Goal: Task Accomplishment & Management: Use online tool/utility

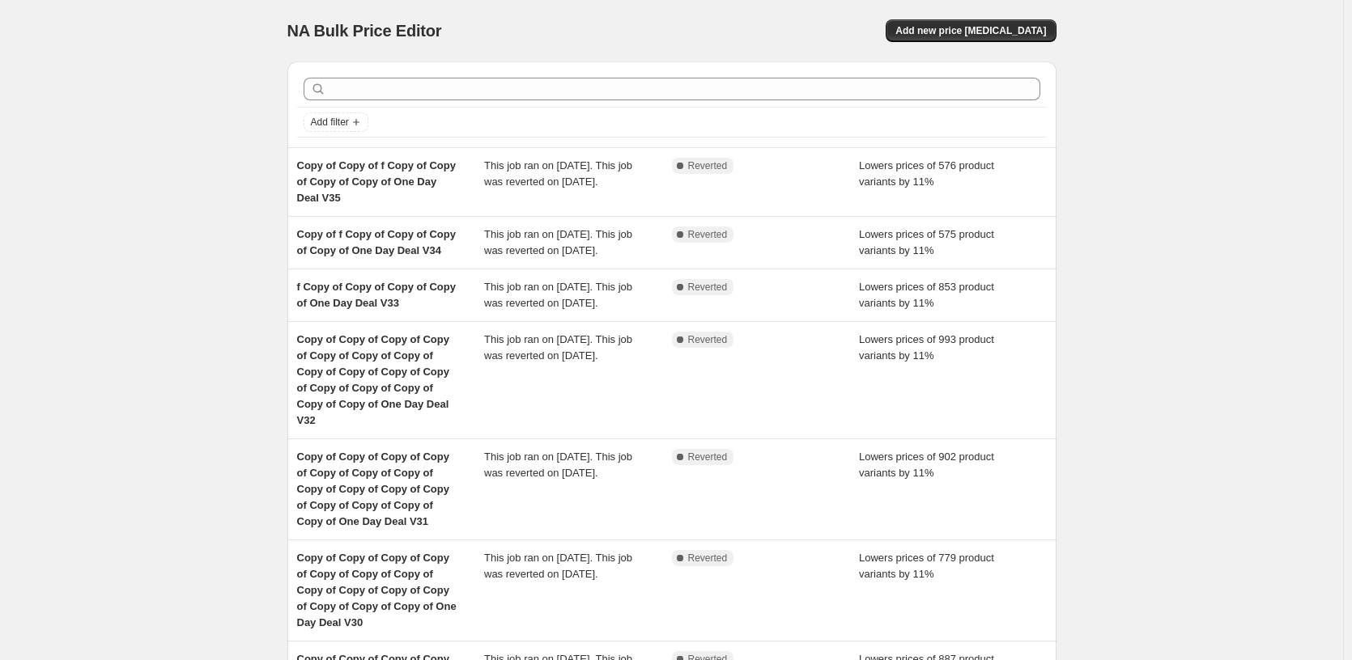
click at [244, 314] on div "NA Bulk Price Editor. This page is ready NA Bulk Price Editor Add new price [ME…" at bounding box center [671, 578] width 1343 height 1157
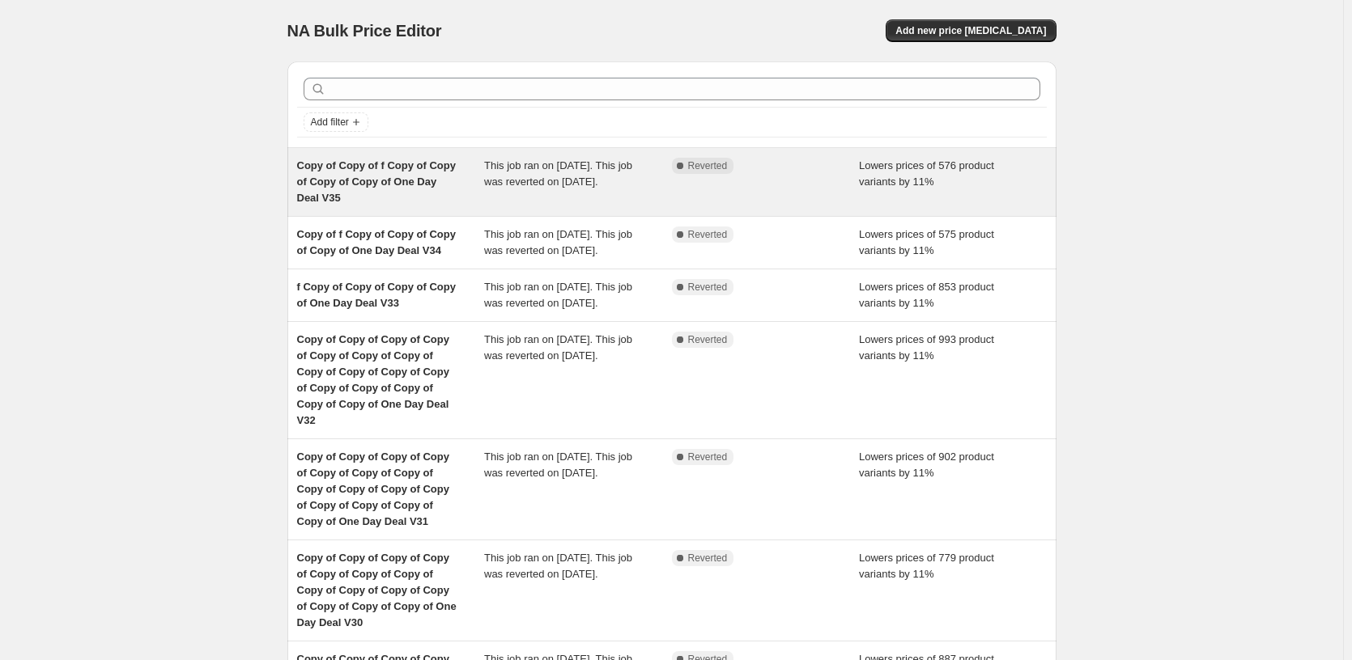
click at [687, 190] on div "Complete Reverted" at bounding box center [766, 182] width 188 height 49
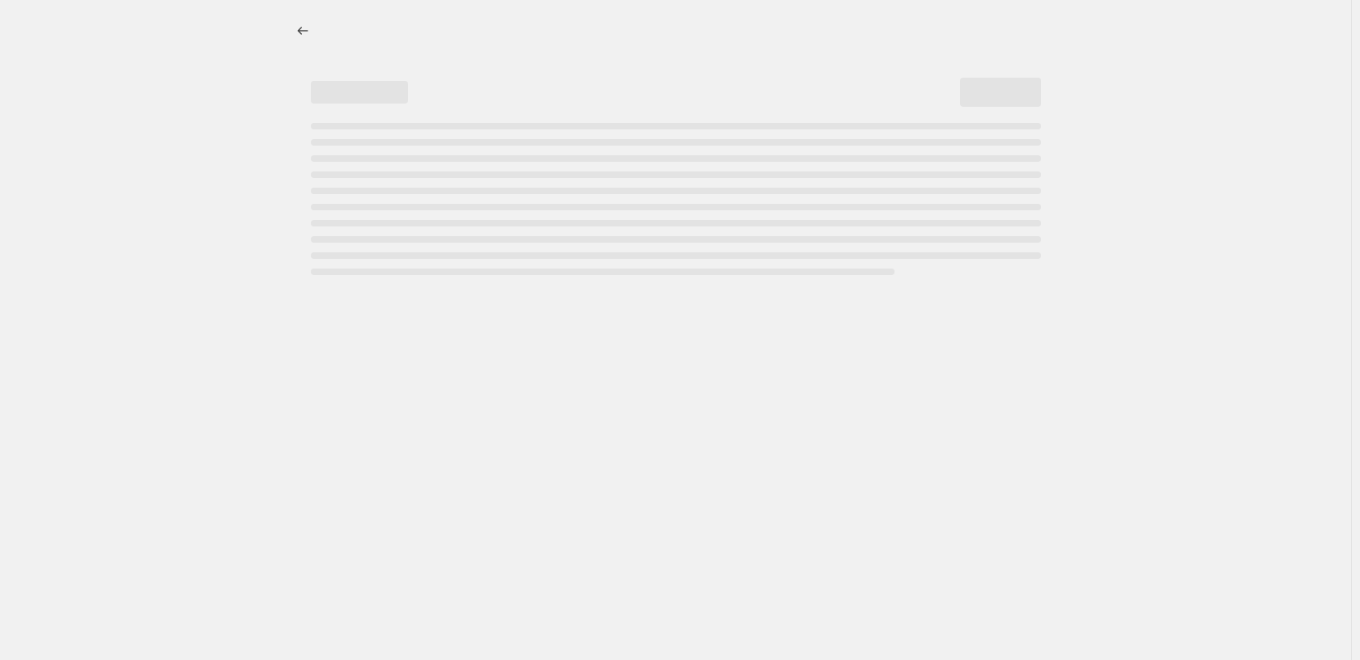
select select "percentage"
select select "pp"
select select "tag"
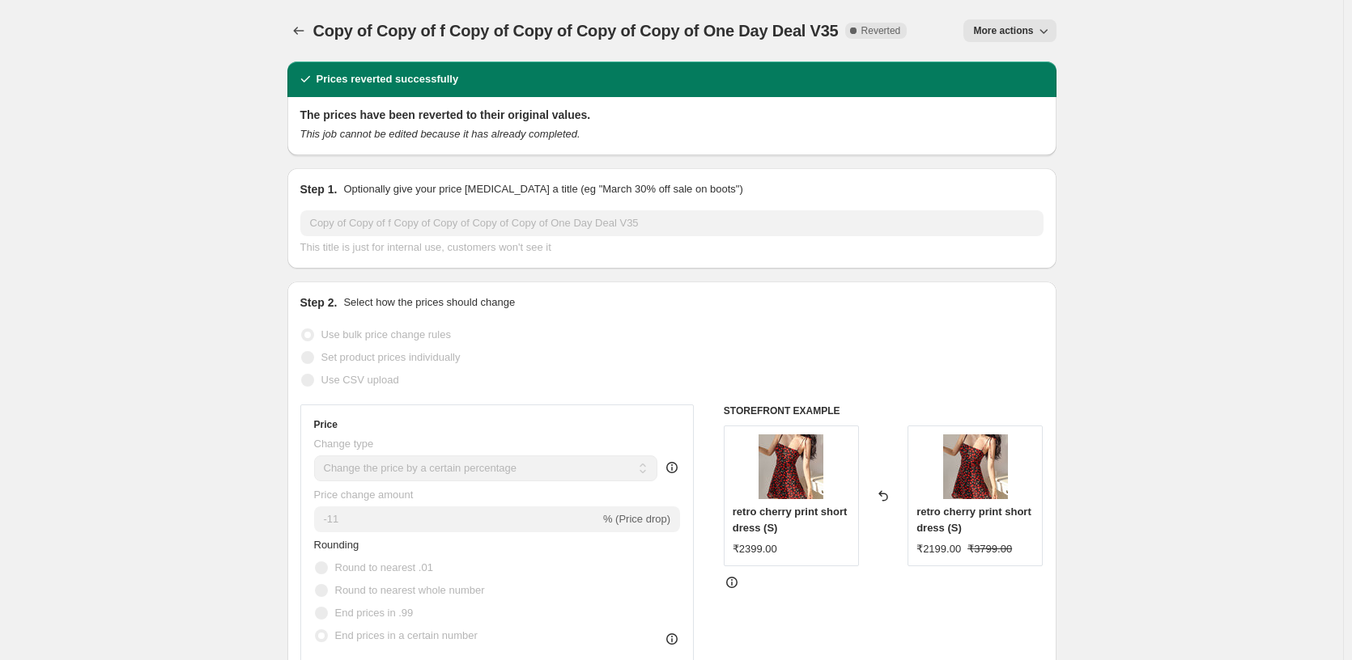
click at [777, 71] on div "Prices reverted successfully" at bounding box center [671, 79] width 749 height 16
drag, startPoint x: 1219, startPoint y: 190, endPoint x: 1027, endPoint y: 22, distance: 255.2
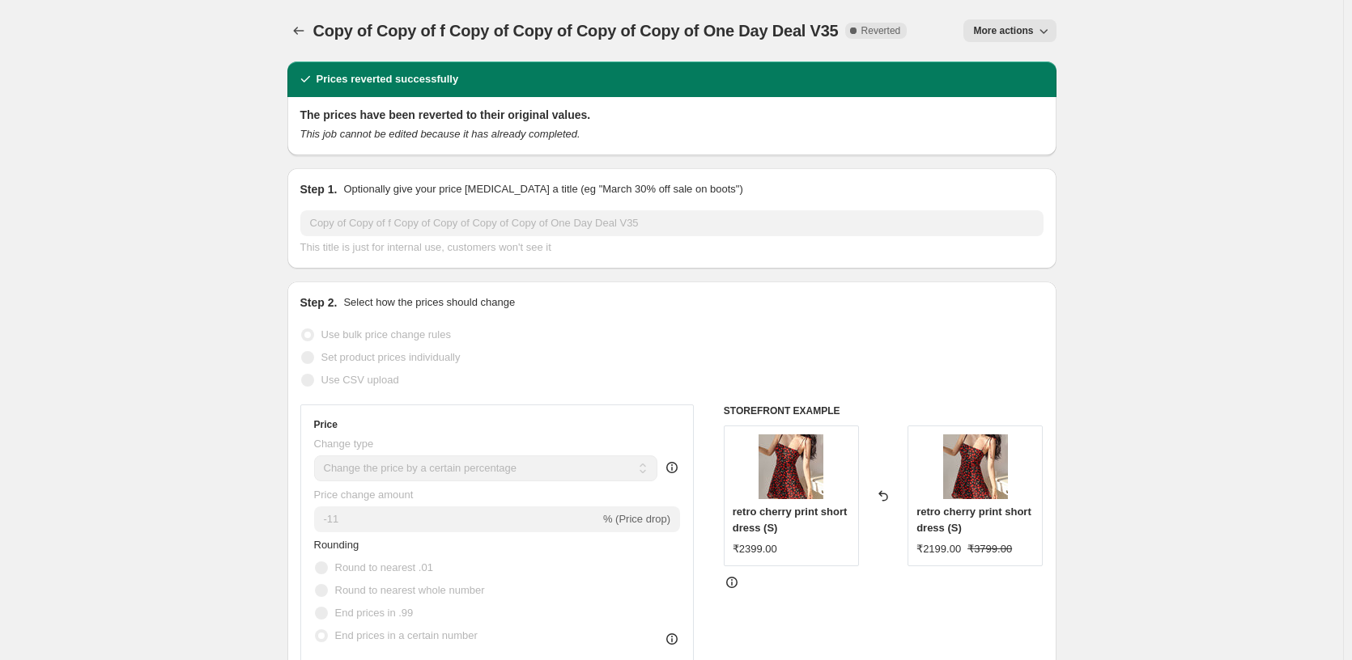
click at [1017, 18] on div "Copy of Copy of f Copy of Copy of Copy of Copy of One Day Deal V35. This page i…" at bounding box center [671, 31] width 769 height 62
click at [1010, 32] on span "More actions" at bounding box center [1003, 30] width 60 height 13
click at [1023, 57] on span "Copy to new job" at bounding box center [1019, 65] width 88 height 16
select select "percentage"
select select "pp"
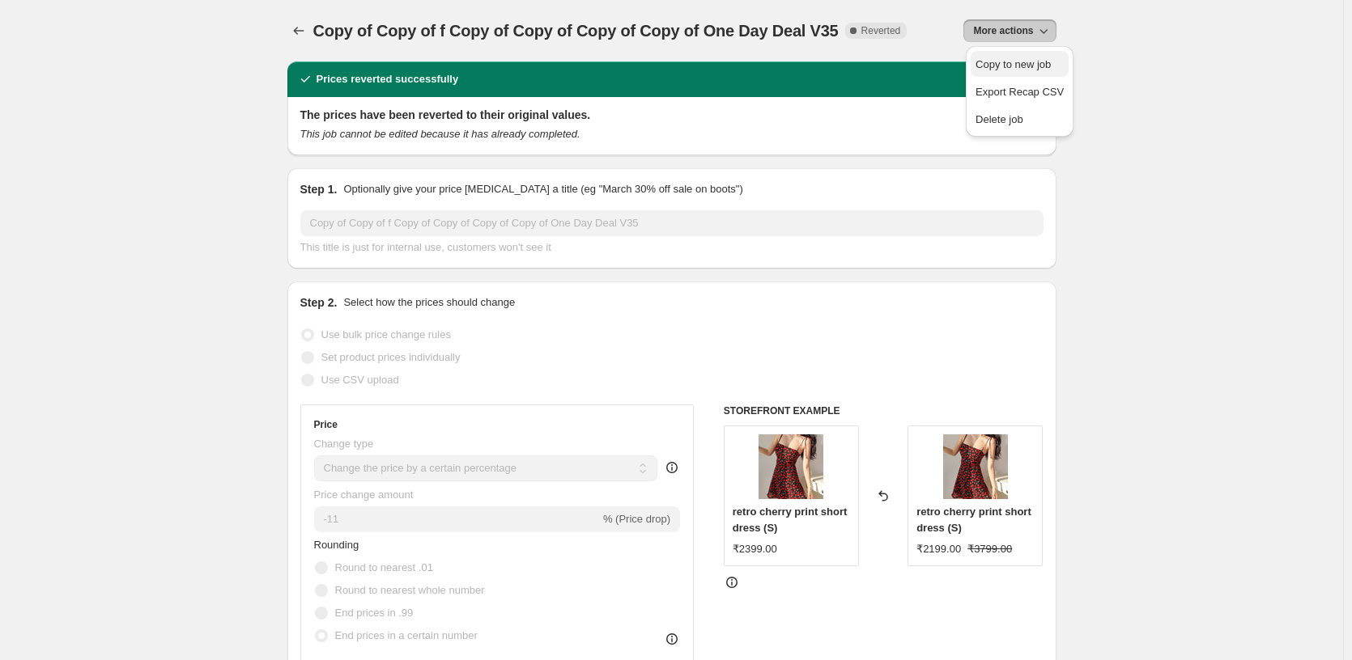
select select "tag"
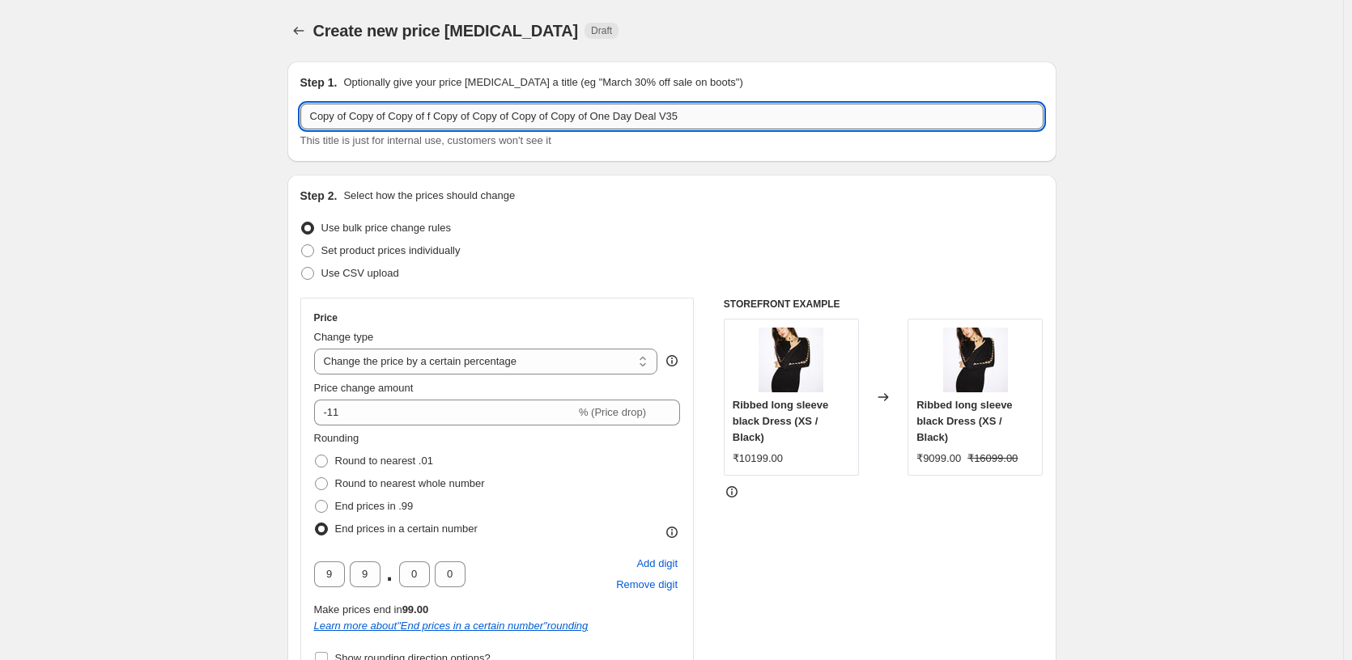
click at [759, 116] on input "Copy of Copy of Copy of f Copy of Copy of Copy of Copy of One Day Deal V35" at bounding box center [671, 117] width 743 height 26
type input "Copy of Copy of Copy of f Copy of Copy of Copy of Copy of One Day Deal V36"
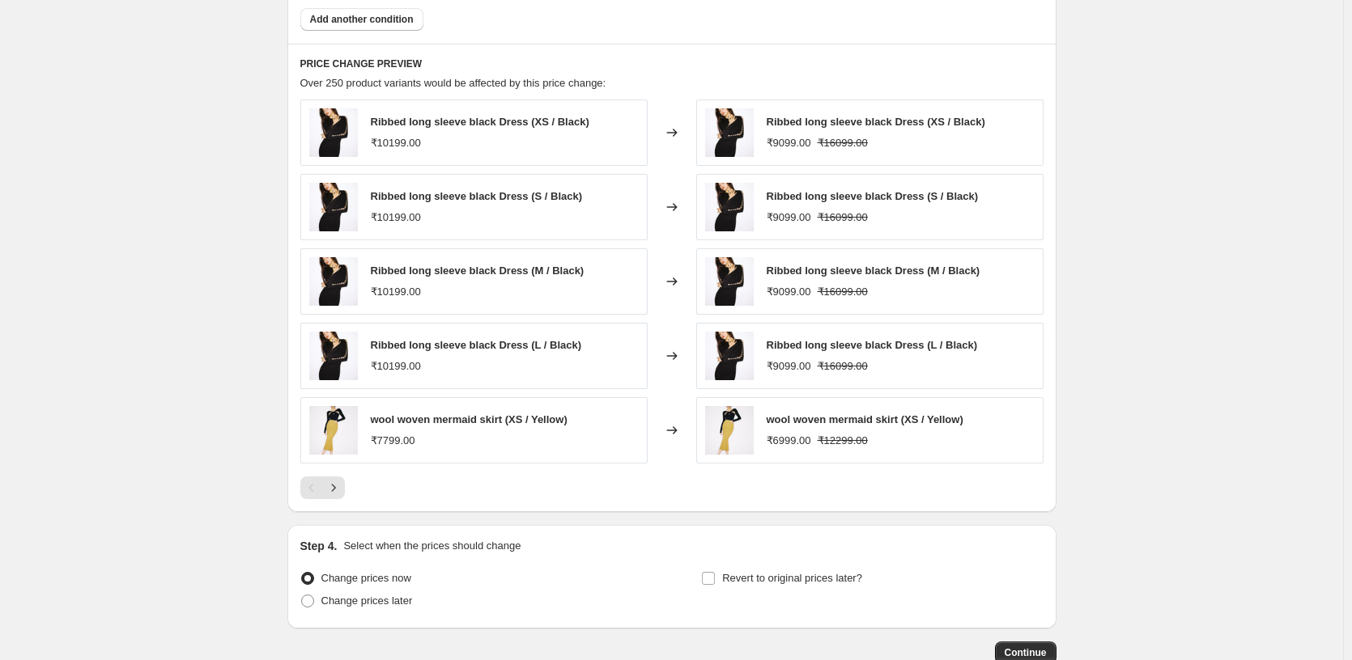
scroll to position [1550, 0]
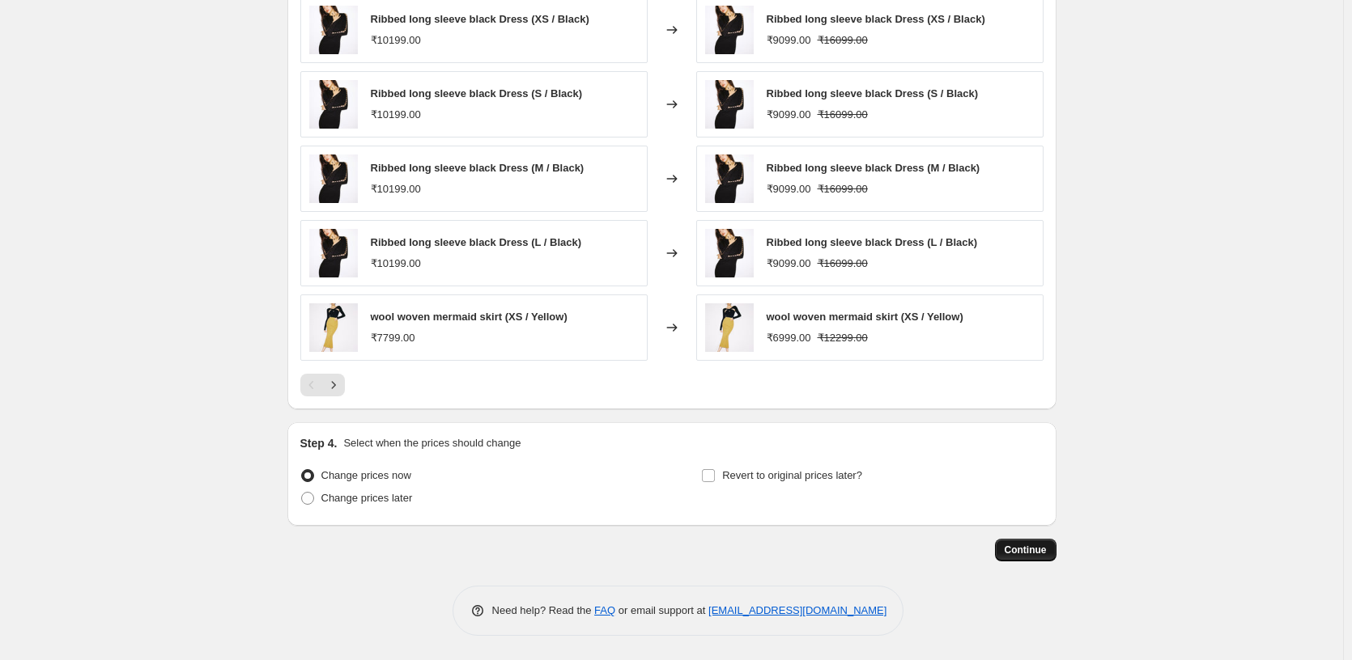
click at [1011, 550] on span "Continue" at bounding box center [1025, 550] width 42 height 13
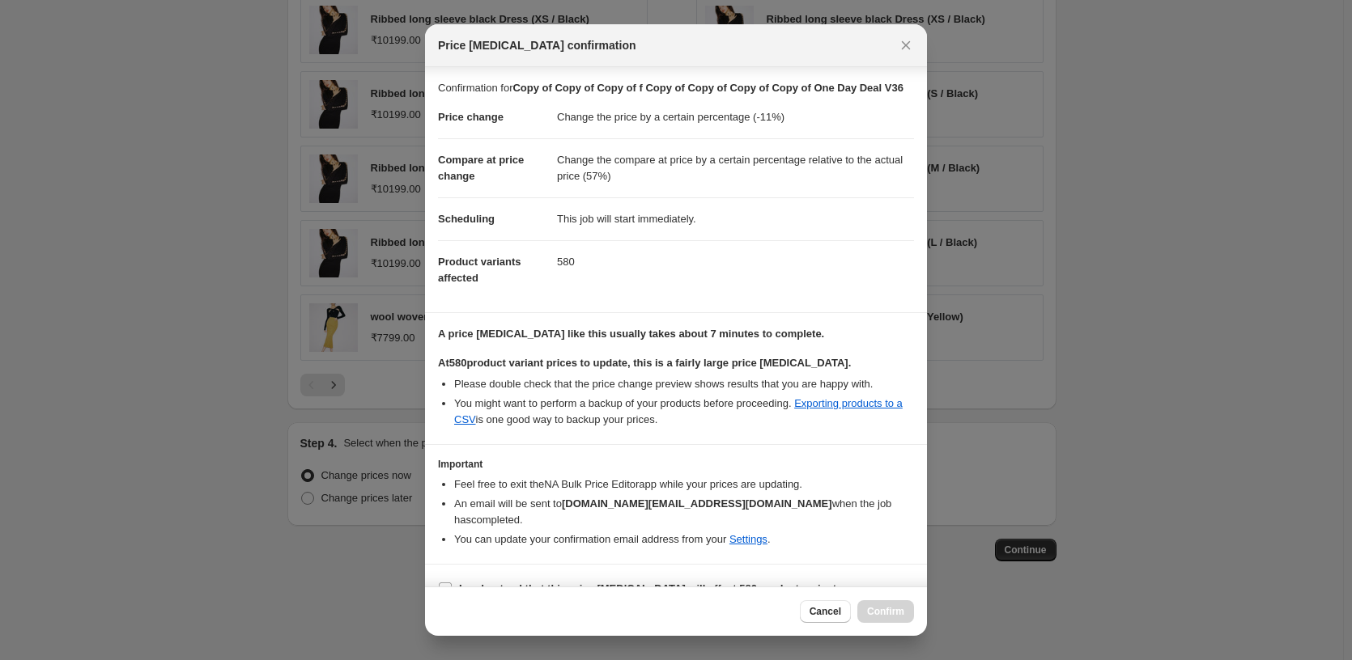
scroll to position [43, 0]
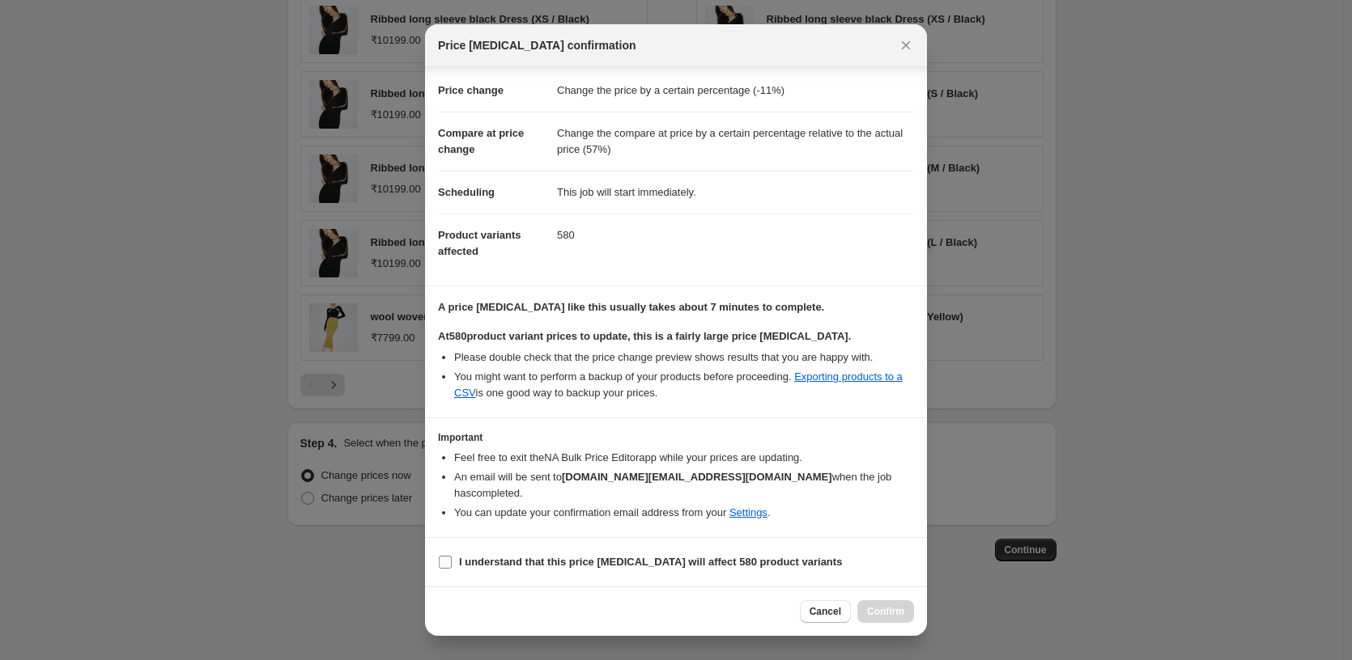
click at [541, 554] on span "I understand that this price [MEDICAL_DATA] will affect 580 product variants" at bounding box center [650, 562] width 383 height 16
click at [452, 556] on input "I understand that this price [MEDICAL_DATA] will affect 580 product variants" at bounding box center [445, 562] width 13 height 13
checkbox input "true"
click at [860, 614] on button "Confirm" at bounding box center [885, 612] width 57 height 23
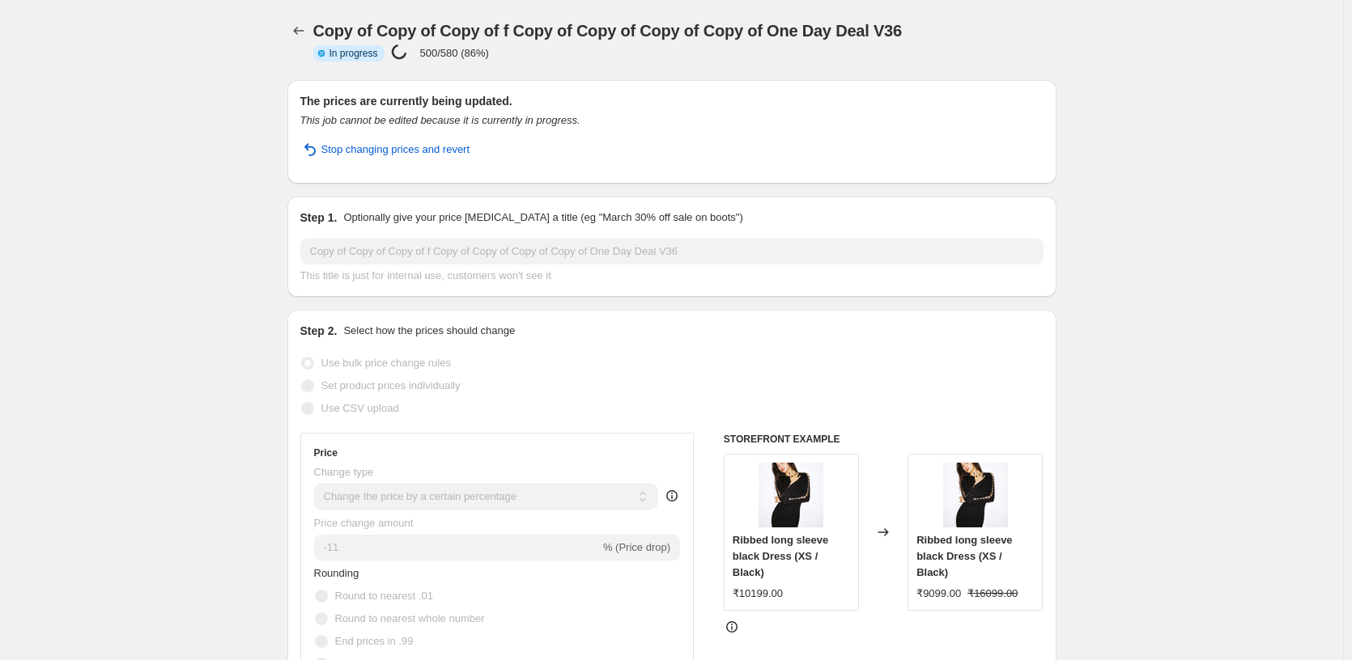
scroll to position [1611, 0]
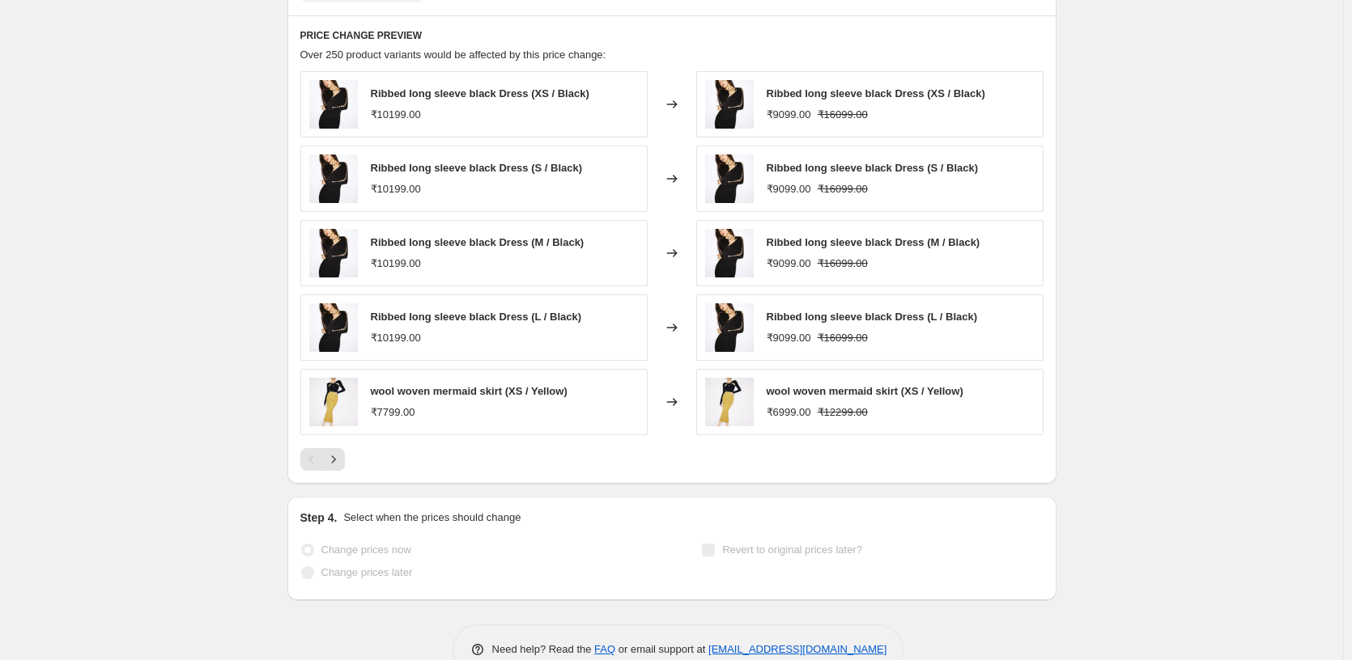
drag, startPoint x: 193, startPoint y: 117, endPoint x: 160, endPoint y: 98, distance: 37.3
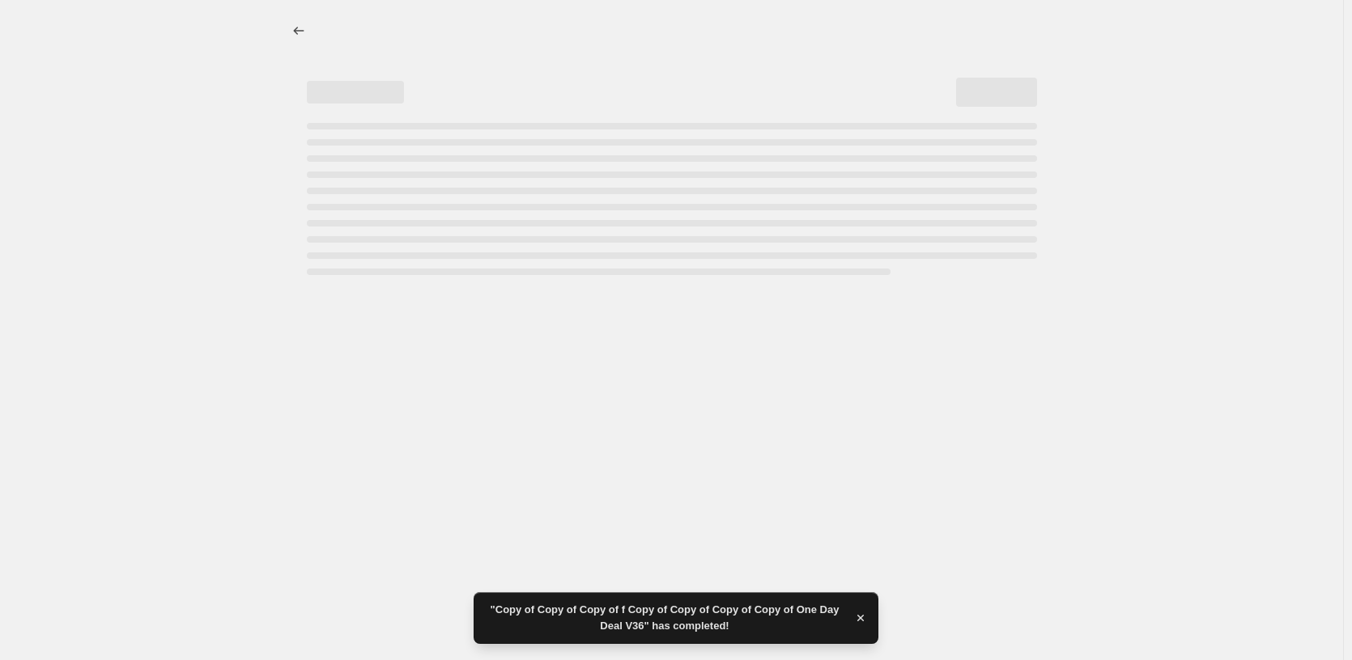
scroll to position [0, 0]
select select "percentage"
select select "pp"
select select "tag"
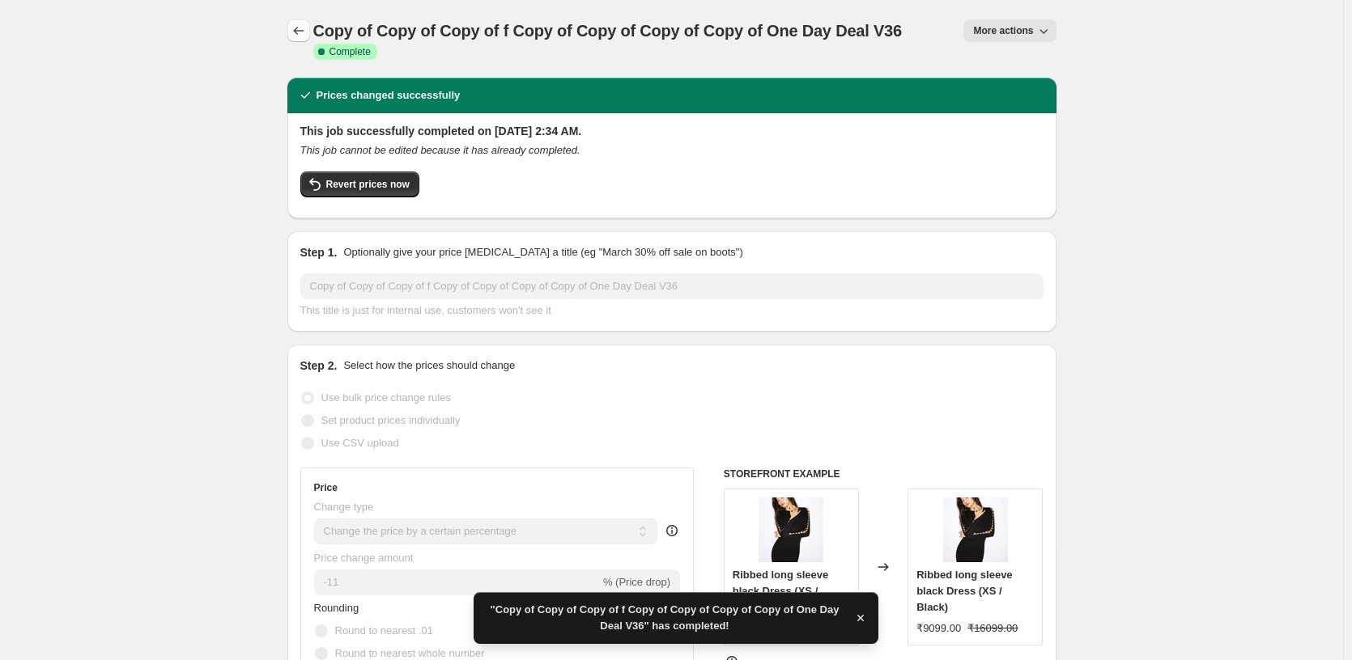
click at [304, 34] on icon "Price change jobs" at bounding box center [299, 31] width 16 height 16
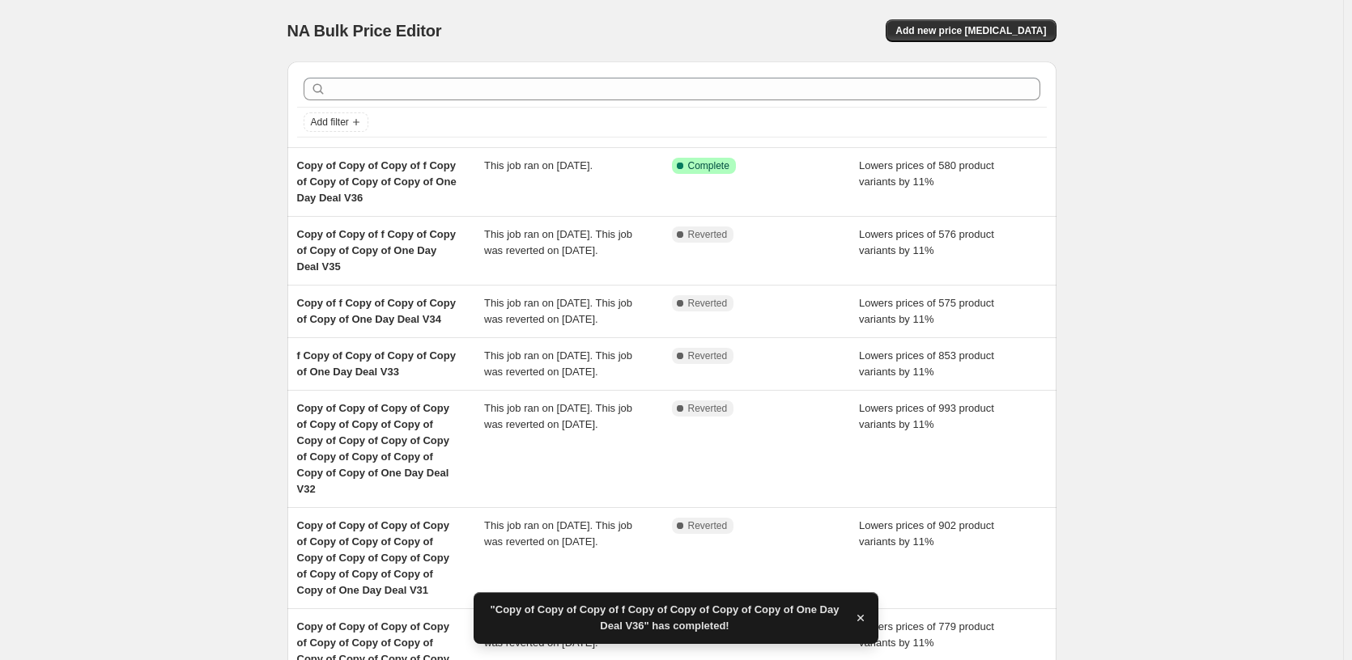
click at [209, 72] on div "NA Bulk Price Editor. This page is ready NA Bulk Price Editor Add new price [ME…" at bounding box center [671, 570] width 1343 height 1141
